Goal: Ask a question

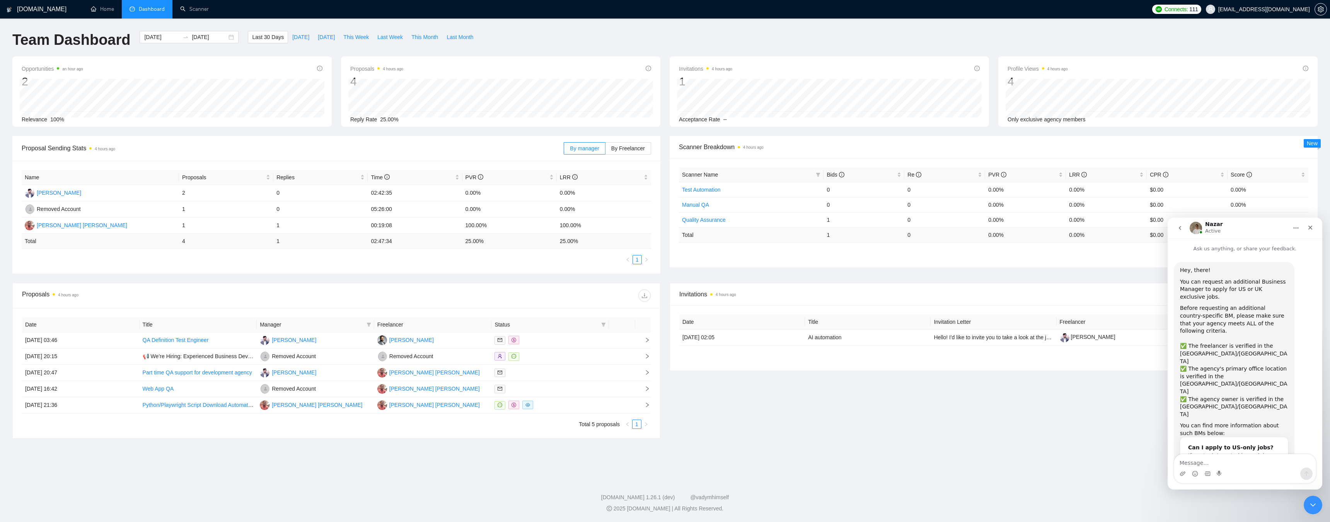
scroll to position [2048, 0]
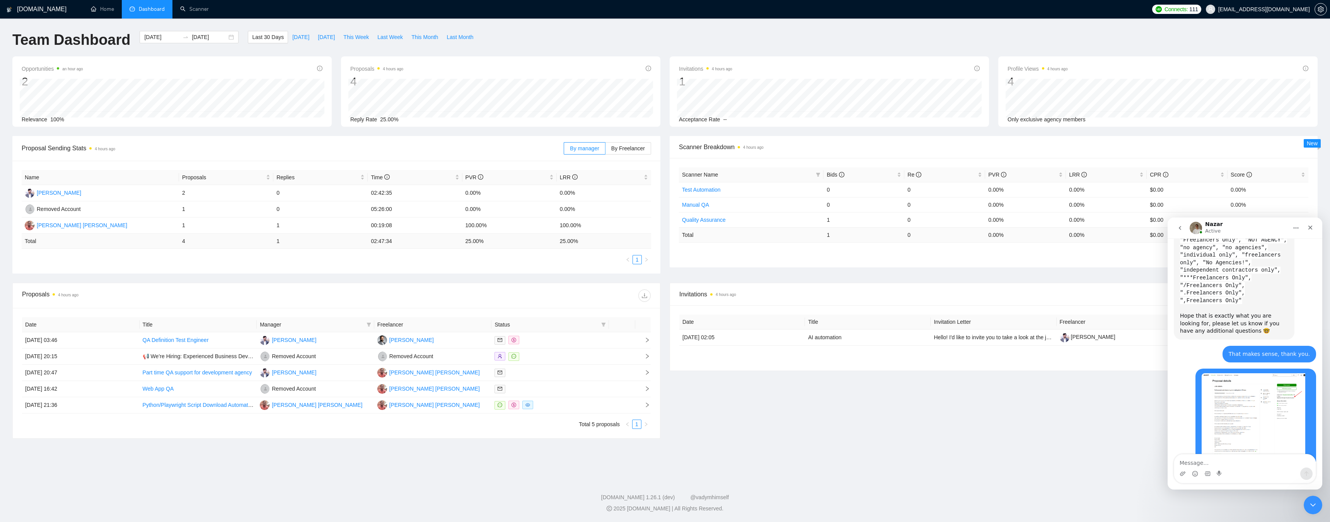
drag, startPoint x: 1196, startPoint y: 400, endPoint x: 1267, endPoint y: 400, distance: 71.5
drag, startPoint x: 1195, startPoint y: 408, endPoint x: 1234, endPoint y: 413, distance: 39.3
drag, startPoint x: 1191, startPoint y: 416, endPoint x: 1265, endPoint y: 415, distance: 73.9
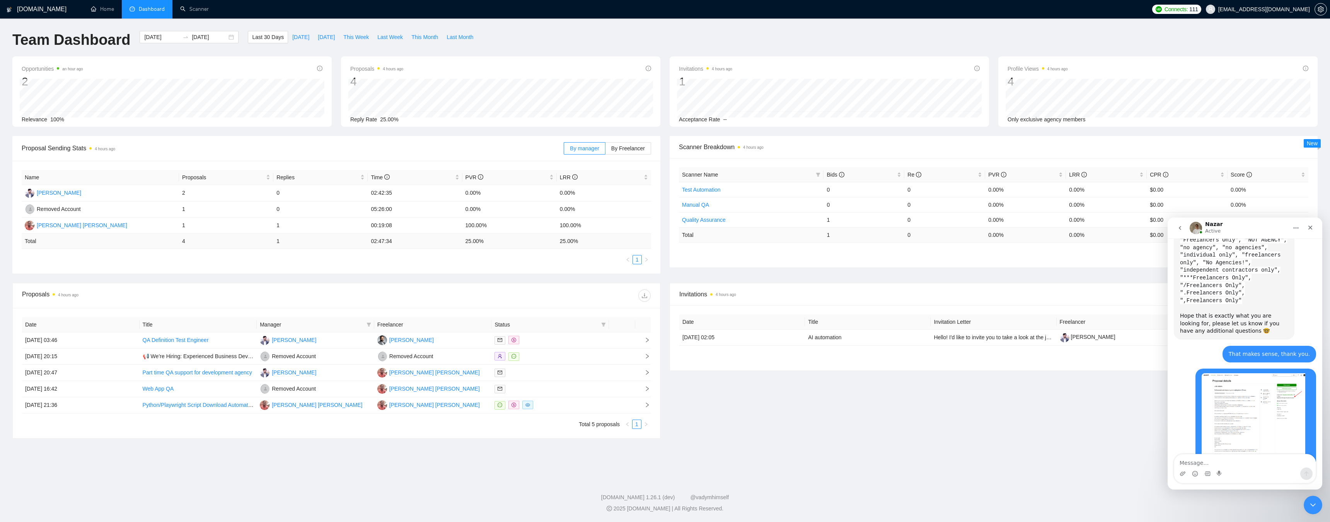
drag, startPoint x: 1190, startPoint y: 422, endPoint x: 1261, endPoint y: 421, distance: 71.6
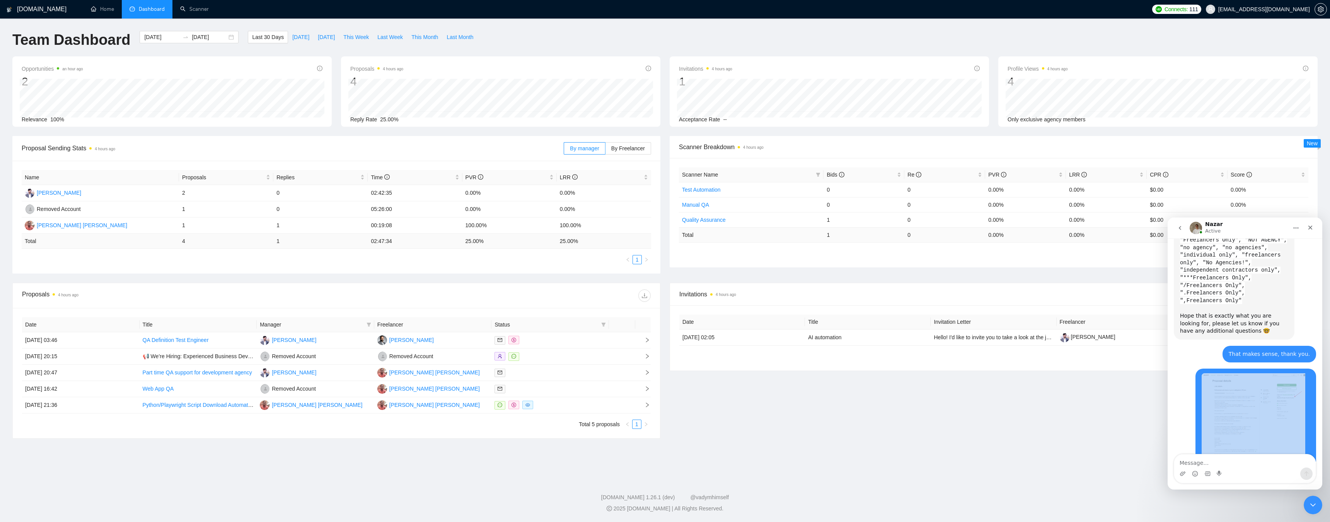
scroll to position [2009, 0]
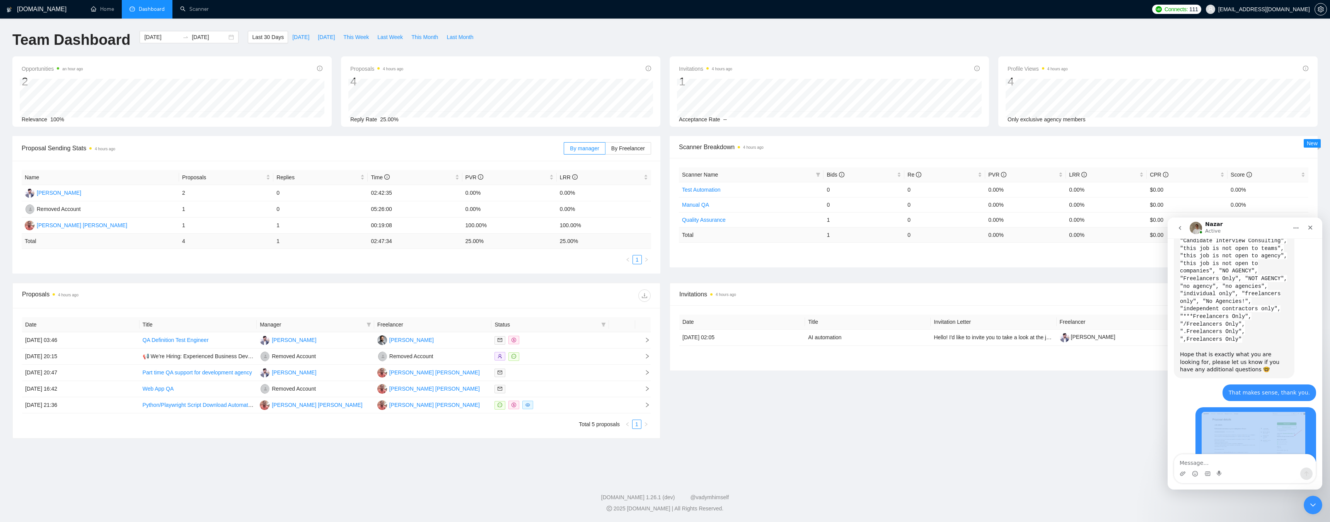
drag, startPoint x: 1212, startPoint y: 433, endPoint x: 1201, endPoint y: 281, distance: 152.3
copy div "Hi, the BM added to the agency has the same first and last name, which looks a …"
click at [1220, 464] on main "Nazar Active Ask us anything, or share your feedback. Hey, there! You can reque…" at bounding box center [1245, 354] width 155 height 272
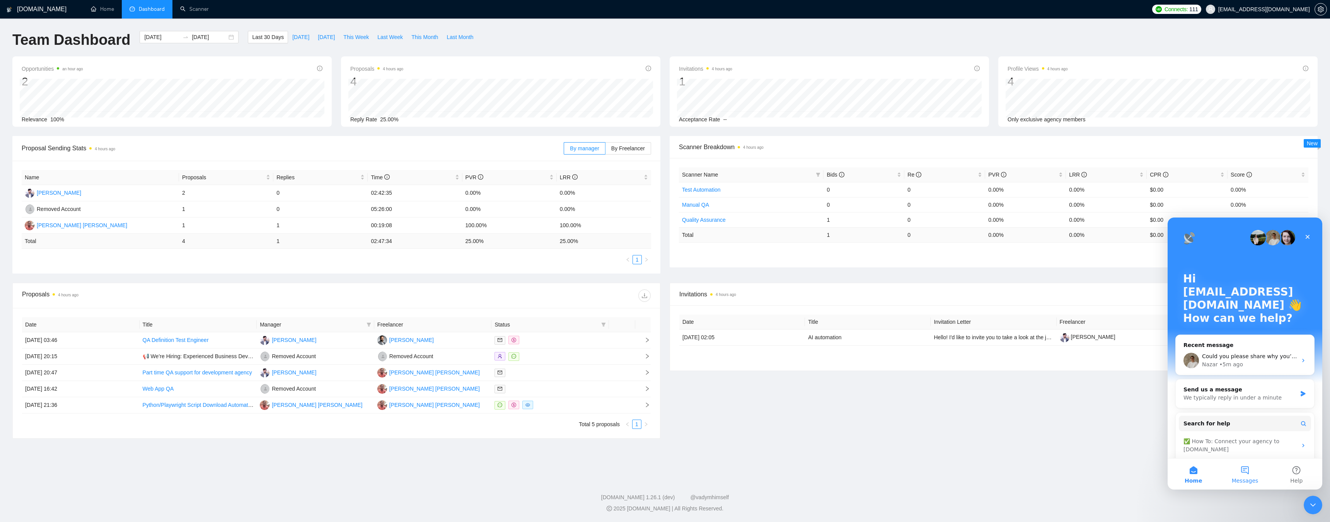
click at [1241, 475] on button "Messages" at bounding box center [1244, 474] width 51 height 31
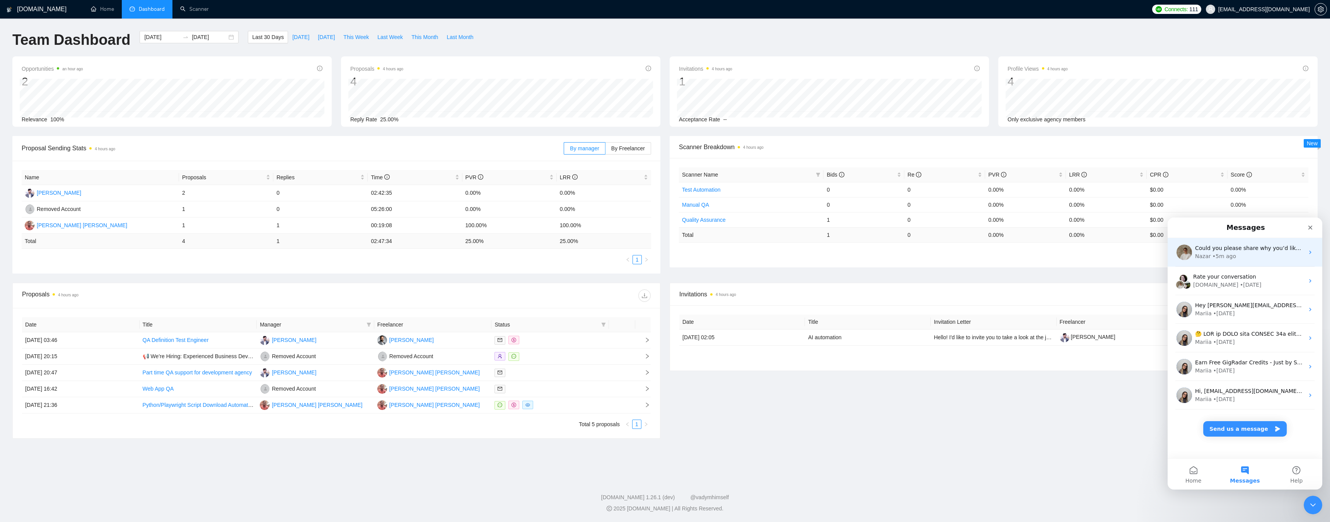
click at [1215, 261] on div "Could you please share why you’d like to update the last name? From our experie…" at bounding box center [1245, 252] width 155 height 29
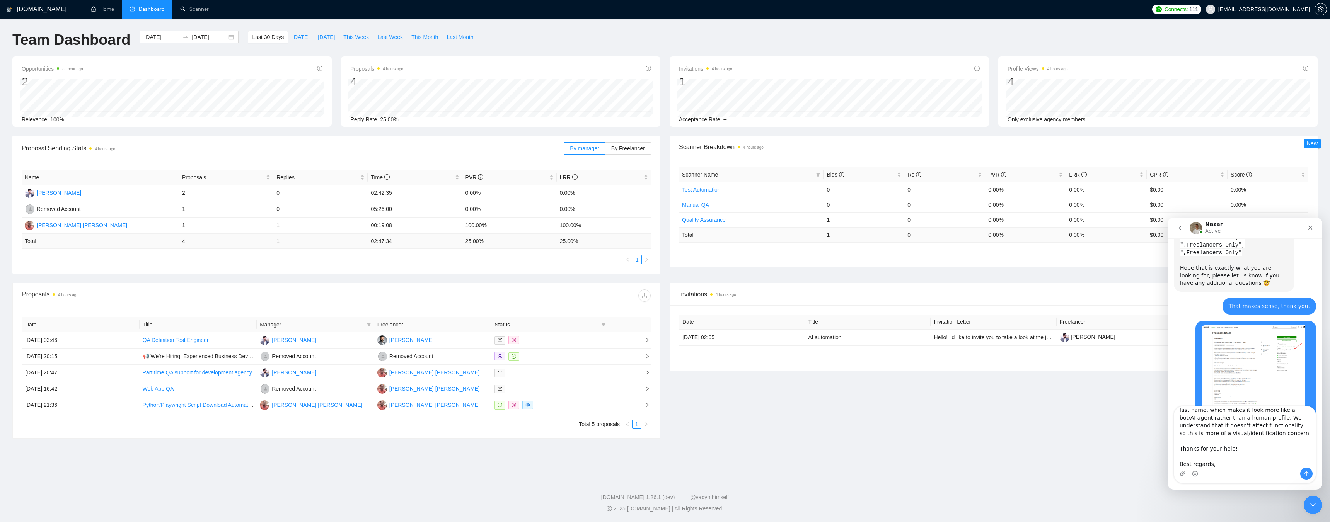
scroll to position [37, 0]
drag, startPoint x: 1214, startPoint y: 464, endPoint x: 1152, endPoint y: 466, distance: 62.3
click at [1168, 466] on html "Nazar Active Ask us anything, or share your feedback. Hey, there! You can reque…" at bounding box center [1245, 354] width 155 height 272
click at [1237, 456] on textarea "Hi [PERSON_NAME], Thanks for the clarification. It’s just that the BM’s name ap…" at bounding box center [1245, 437] width 142 height 61
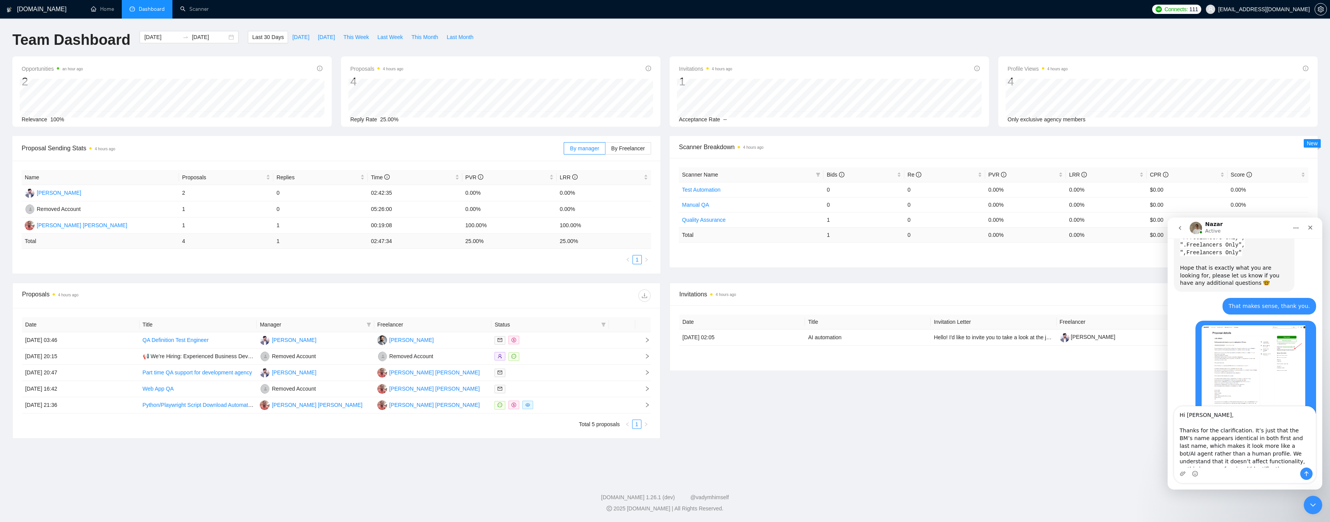
click at [1237, 456] on textarea "Hi [PERSON_NAME], Thanks for the clarification. It’s just that the BM’s name ap…" at bounding box center [1245, 437] width 142 height 61
click at [1217, 451] on textarea "Hi [PERSON_NAME], Thanks for the clarification. It’s just that the BM’s name ap…" at bounding box center [1245, 437] width 142 height 61
click at [1247, 448] on textarea "Hi [PERSON_NAME], Thanks for the clarification. It’s just that the BM’s name ap…" at bounding box center [1245, 437] width 142 height 61
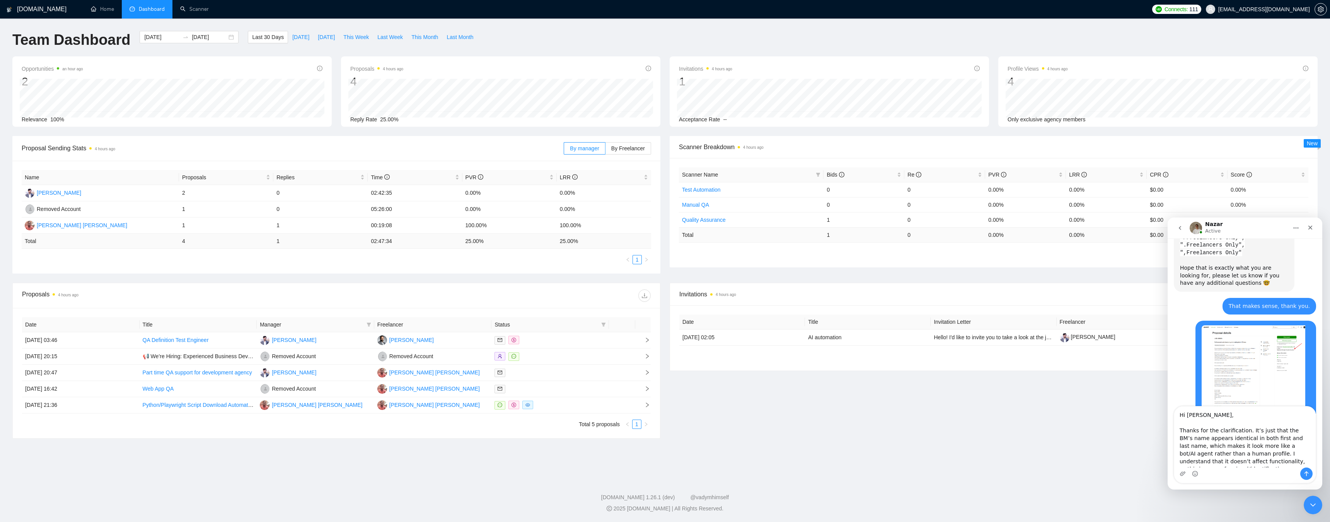
click at [1206, 418] on textarea "Hi [PERSON_NAME], Thanks for the clarification. It’s just that the BM’s name ap…" at bounding box center [1245, 437] width 142 height 61
click at [1237, 430] on textarea "Hi [PERSON_NAME], Thanks for the clarification. It’s just that the BM’s name ap…" at bounding box center [1245, 437] width 142 height 61
click at [1265, 429] on textarea "Hi [PERSON_NAME], Thanks for the clarification. It’s just that the BM’s name ap…" at bounding box center [1245, 437] width 142 height 61
click at [1195, 440] on textarea "Hi [PERSON_NAME], Thanks for the clarification. It’s just that the BM’s name ap…" at bounding box center [1245, 437] width 142 height 61
click at [1230, 439] on textarea "Hi [PERSON_NAME], Thanks for the clarification. It’s just that the BM’s name ap…" at bounding box center [1245, 437] width 142 height 61
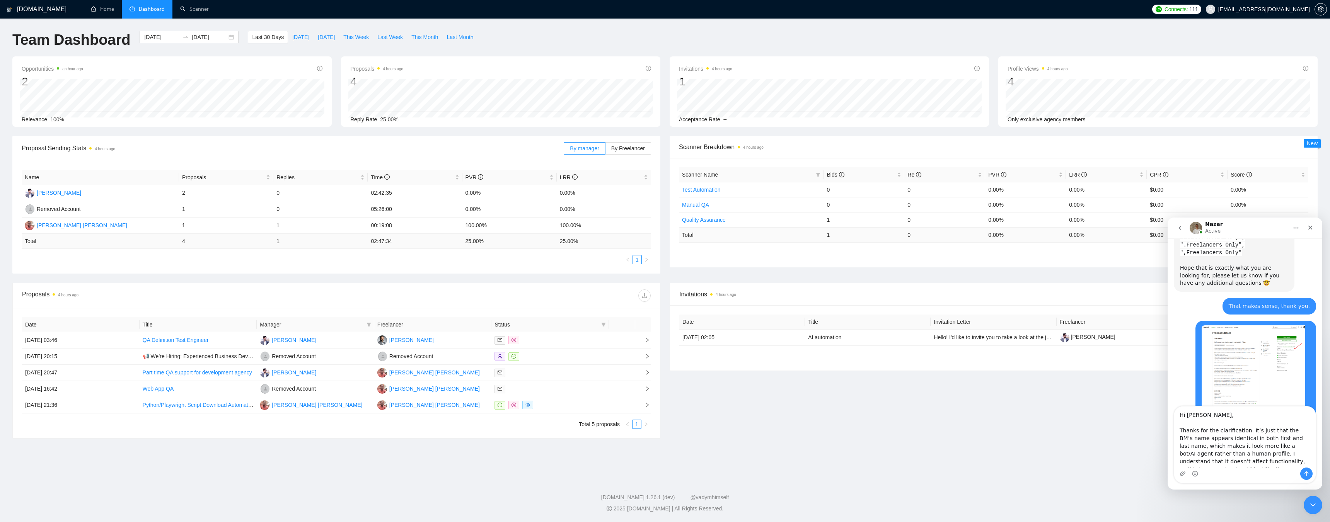
type textarea "Hi [PERSON_NAME], Thanks for the clarification. It’s just that the BM’s name ap…"
click at [1301, 472] on button "Send a message…" at bounding box center [1306, 474] width 12 height 12
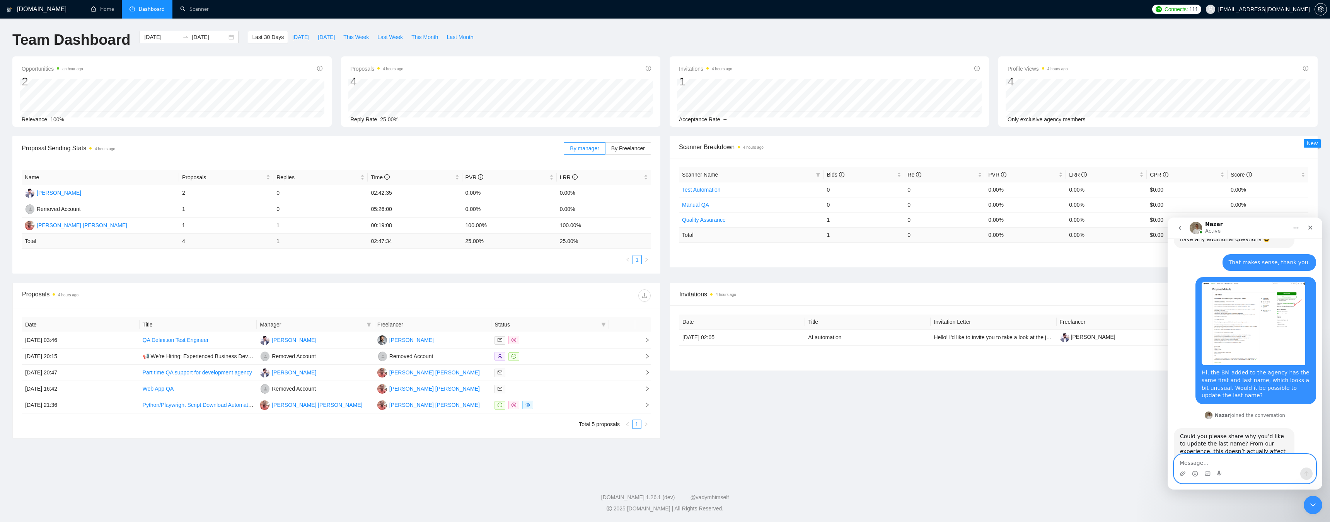
scroll to position [2147, 0]
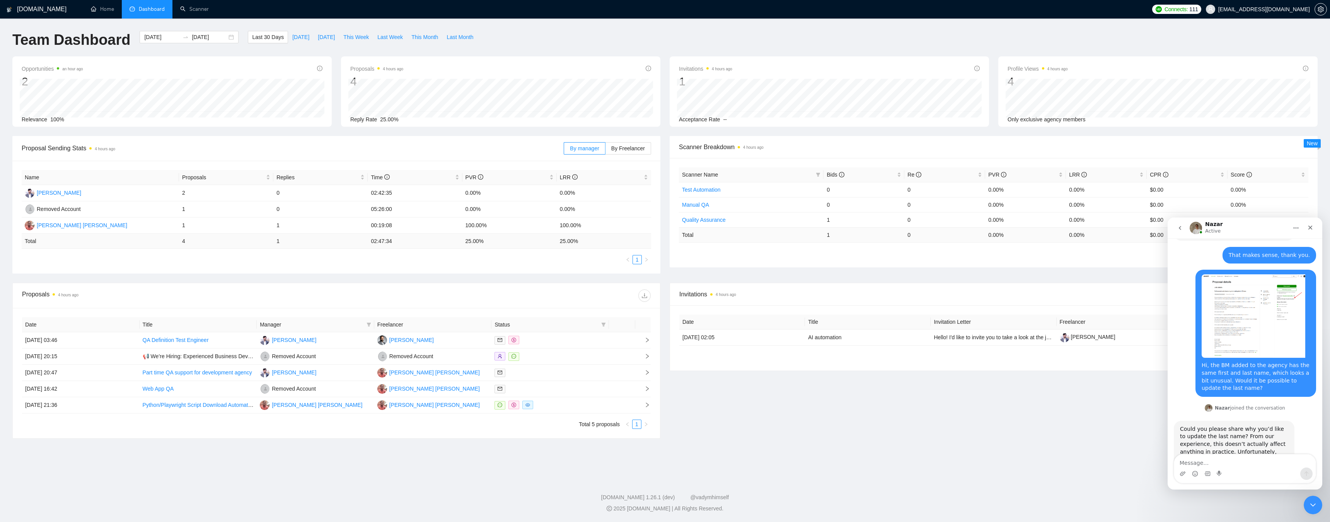
click at [788, 449] on main "Team Dashboard [DATE] [DATE] Last 30 Days [DATE] [DATE] This Week Last Week Thi…" at bounding box center [665, 247] width 1306 height 432
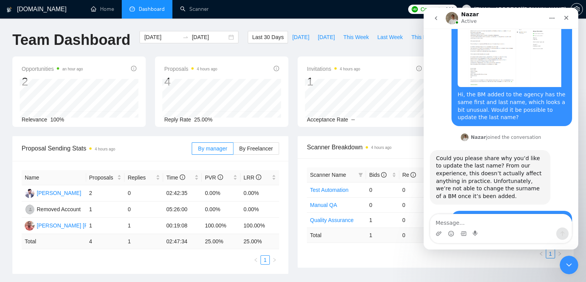
scroll to position [2208, 0]
drag, startPoint x: 452, startPoint y: 183, endPoint x: 517, endPoint y: 181, distance: 64.6
drag, startPoint x: 458, startPoint y: 96, endPoint x: 514, endPoint y: 96, distance: 56.1
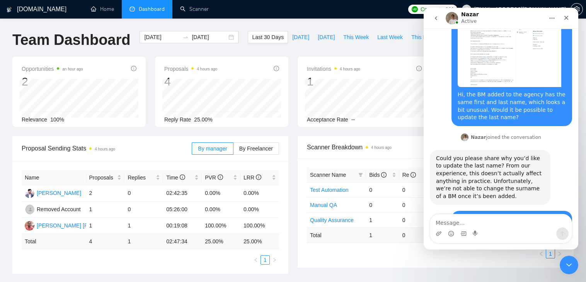
click at [514, 227] on div "Thanks for the clarification. It’s just that the BM’s name appears identical in…" at bounding box center [512, 261] width 108 height 68
drag, startPoint x: 473, startPoint y: 103, endPoint x: 543, endPoint y: 103, distance: 70.0
click at [543, 227] on div "Thanks for the clarification. It’s just that the BM’s name appears identical in…" at bounding box center [512, 261] width 108 height 68
drag, startPoint x: 487, startPoint y: 111, endPoint x: 543, endPoint y: 111, distance: 55.7
click at [543, 227] on div "Thanks for the clarification. It’s just that the BM’s name appears identical in…" at bounding box center [512, 261] width 108 height 68
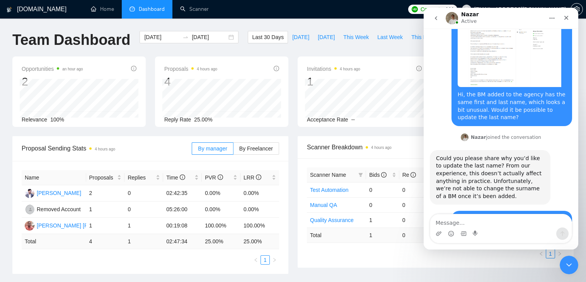
drag, startPoint x: 481, startPoint y: 119, endPoint x: 536, endPoint y: 120, distance: 55.7
click at [536, 227] on div "Thanks for the clarification. It’s just that the BM’s name appears identical in…" at bounding box center [512, 261] width 108 height 68
drag, startPoint x: 467, startPoint y: 124, endPoint x: 524, endPoint y: 123, distance: 56.5
click at [524, 227] on div "Thanks for the clarification. It’s just that the BM’s name appears identical in…" at bounding box center [512, 261] width 108 height 68
drag, startPoint x: 468, startPoint y: 133, endPoint x: 517, endPoint y: 133, distance: 48.7
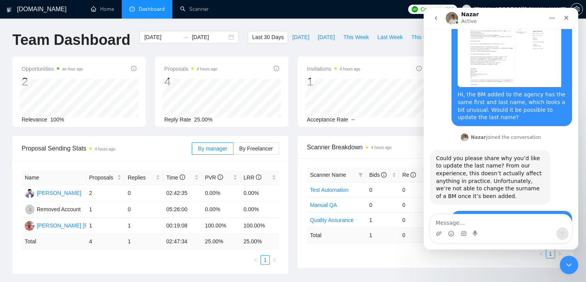
click at [517, 227] on div "Thanks for the clarification. It’s just that the BM’s name appears identical in…" at bounding box center [512, 261] width 108 height 68
drag, startPoint x: 477, startPoint y: 143, endPoint x: 540, endPoint y: 143, distance: 63.0
click at [526, 227] on div "Thanks for the clarification. It’s just that the BM’s name appears identical in…" at bounding box center [512, 261] width 108 height 68
click at [540, 227] on div "Thanks for the clarification. It’s just that the BM’s name appears identical in…" at bounding box center [512, 261] width 108 height 68
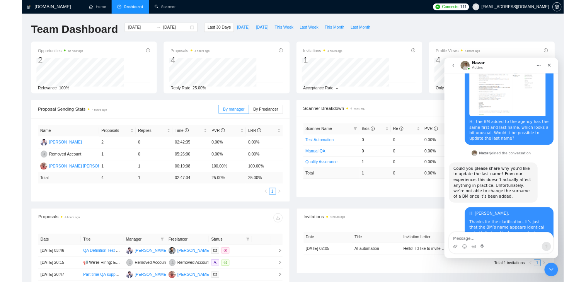
scroll to position [2177, 0]
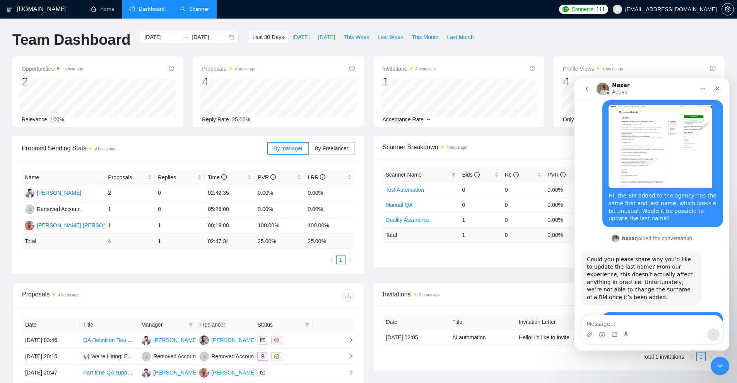
click at [197, 8] on link "Scanner" at bounding box center [194, 9] width 29 height 7
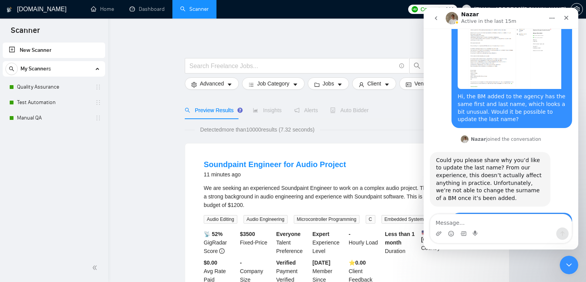
scroll to position [2208, 0]
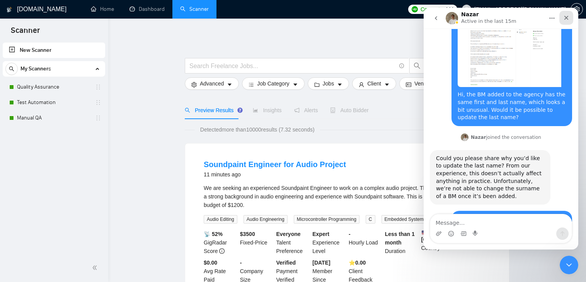
click at [566, 19] on icon "Close" at bounding box center [567, 18] width 4 height 4
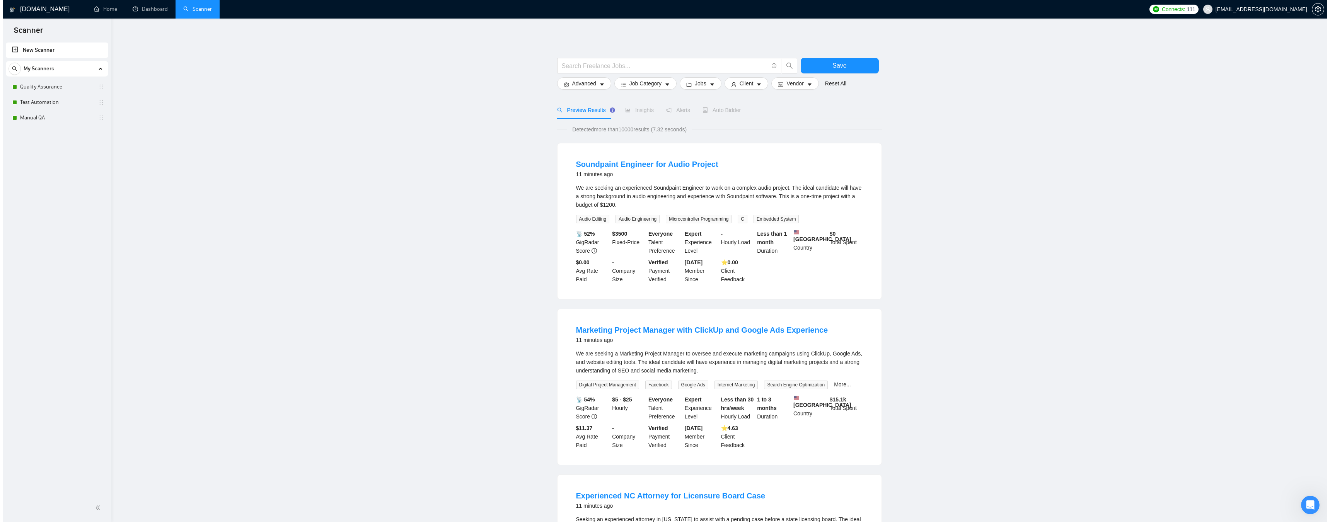
scroll to position [2177, 0]
click at [1312, 8] on icon "setting" at bounding box center [1315, 9] width 6 height 6
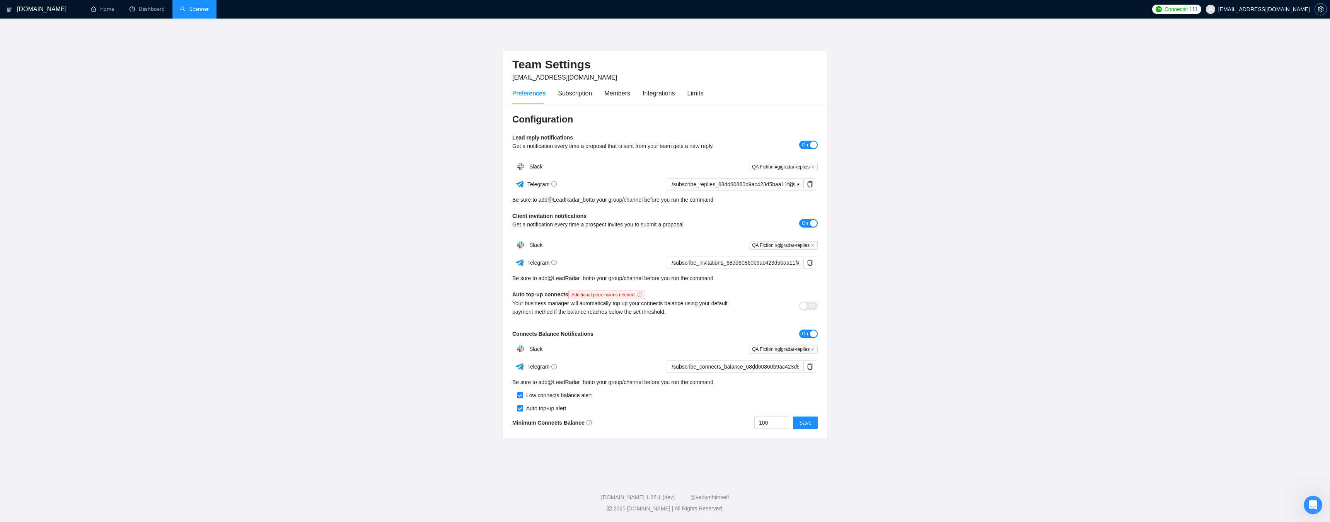
click at [1320, 10] on icon "setting" at bounding box center [1321, 9] width 6 height 6
click at [1321, 9] on icon "setting" at bounding box center [1321, 9] width 6 height 6
click at [1321, 7] on icon "setting" at bounding box center [1321, 9] width 6 height 6
click at [689, 91] on div "Limits" at bounding box center [696, 94] width 16 height 10
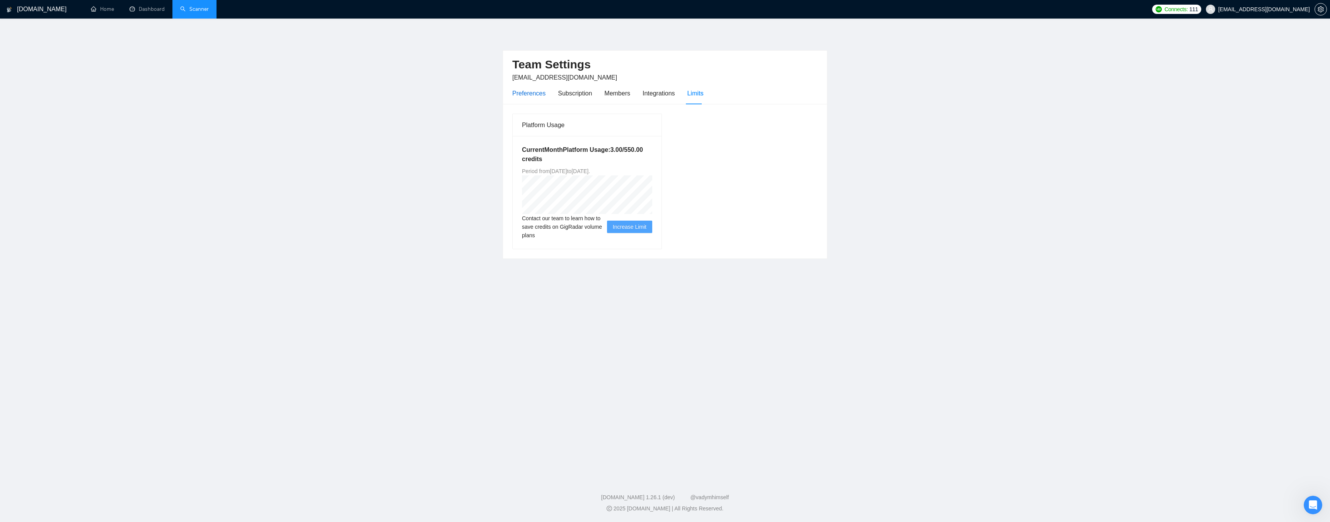
click at [528, 94] on div "Preferences" at bounding box center [528, 94] width 33 height 10
